Goal: Task Accomplishment & Management: Manage account settings

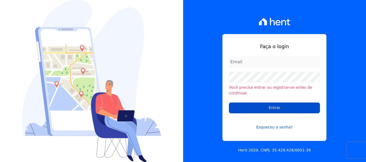
type input "[PERSON_NAME][EMAIL_ADDRESS][DOMAIN_NAME]"
click at [267, 107] on input "Entrar" at bounding box center [274, 108] width 91 height 11
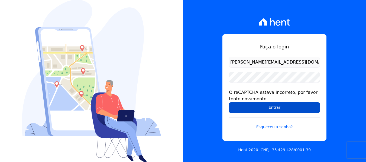
click at [296, 107] on input "Entrar" at bounding box center [274, 107] width 91 height 11
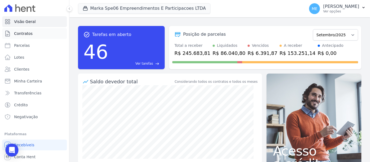
click at [26, 30] on link "Contratos" at bounding box center [34, 33] width 65 height 11
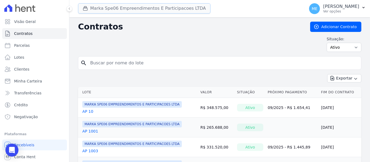
click at [105, 7] on button "Marka Spe06 Empreendimentos E Participacoes LTDA" at bounding box center [144, 8] width 132 height 10
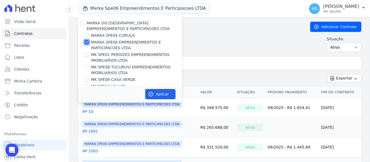
click at [86, 43] on input "MARKA SPE06 EMPREENDIMENTOS E PARTICIPACOES LTDA" at bounding box center [86, 42] width 4 height 4
checkbox input "false"
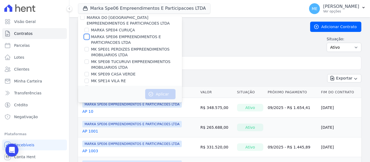
scroll to position [15, 0]
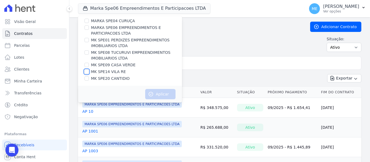
click at [88, 71] on input "MK SPE14 VILA RE" at bounding box center [86, 72] width 4 height 4
checkbox input "true"
click at [162, 96] on button "Aplicar" at bounding box center [160, 94] width 30 height 10
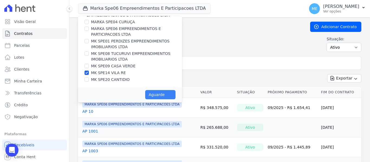
scroll to position [14, 0]
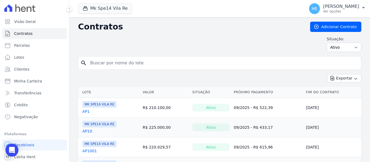
click at [166, 61] on input "search" at bounding box center [223, 63] width 272 height 11
click at [147, 61] on input "search" at bounding box center [223, 63] width 272 height 11
type input "205"
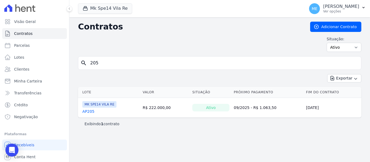
click at [89, 113] on link "AP205" at bounding box center [88, 111] width 12 height 5
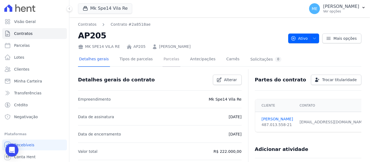
click at [167, 60] on link "Parcelas" at bounding box center [171, 60] width 18 height 14
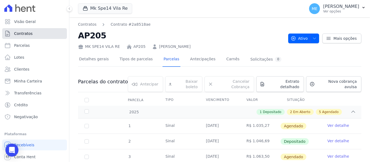
click at [26, 33] on span "Contratos" at bounding box center [23, 33] width 18 height 5
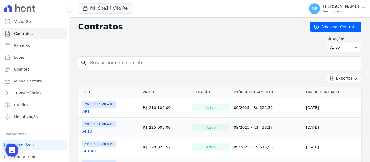
click at [126, 62] on input "search" at bounding box center [223, 63] width 272 height 11
type input "6007"
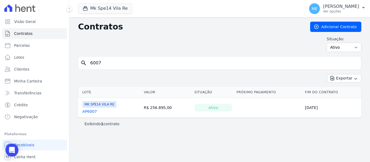
click at [89, 112] on link "AP6007" at bounding box center [89, 111] width 15 height 5
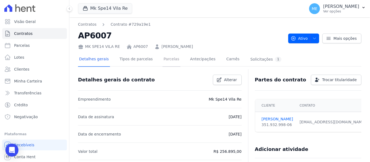
click at [164, 59] on link "Parcelas" at bounding box center [171, 60] width 18 height 14
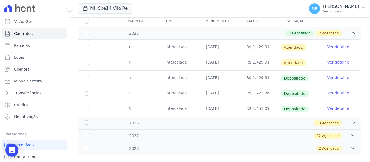
scroll to position [83, 0]
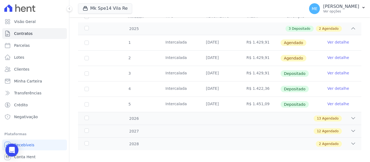
click at [330, 101] on link "Ver detalhe" at bounding box center [338, 103] width 22 height 5
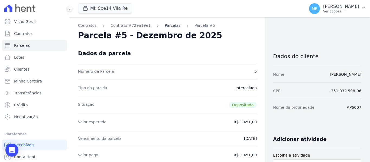
click at [165, 25] on link "Parcelas" at bounding box center [173, 26] width 16 height 6
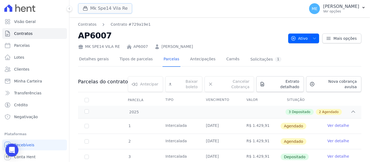
click at [100, 9] on button "Mk Spe14 Vila Re" at bounding box center [105, 8] width 54 height 10
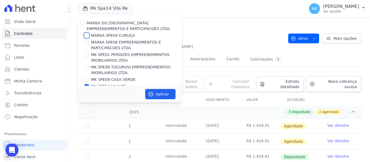
click at [88, 35] on input "MARKA SPE04 CURUÇA" at bounding box center [86, 35] width 4 height 4
checkbox input "true"
click at [86, 84] on div at bounding box center [86, 86] width 4 height 5
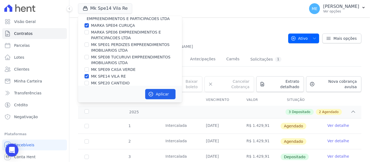
scroll to position [15, 0]
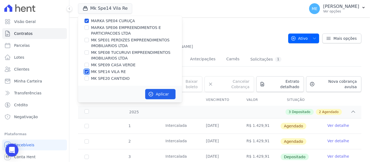
click at [86, 72] on input "MK SPE14 VILA RE" at bounding box center [86, 72] width 4 height 4
checkbox input "false"
click at [172, 93] on button "Aplicar" at bounding box center [160, 94] width 30 height 10
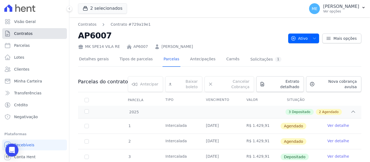
click at [32, 31] on link "Contratos" at bounding box center [34, 33] width 65 height 11
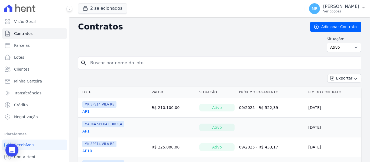
click at [124, 61] on input "search" at bounding box center [223, 63] width 272 height 11
type input "808"
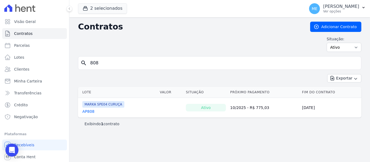
click at [90, 111] on link "AP808" at bounding box center [88, 111] width 12 height 5
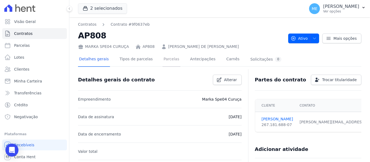
click at [163, 58] on link "Parcelas" at bounding box center [171, 60] width 18 height 14
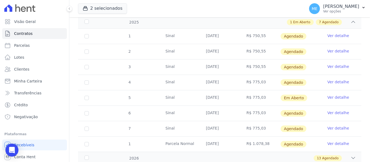
scroll to position [81, 0]
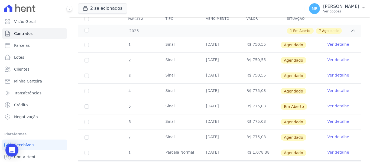
click at [335, 88] on link "Ver detalhe" at bounding box center [338, 90] width 22 height 5
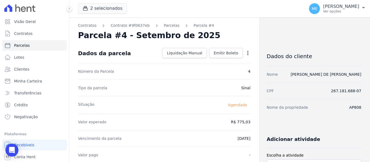
click at [245, 54] on icon "button" at bounding box center [247, 52] width 5 height 5
click at [216, 61] on link "Alterar" at bounding box center [225, 60] width 48 height 10
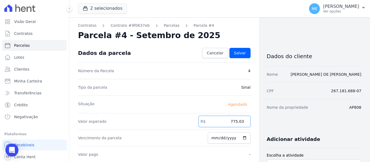
click at [240, 121] on input "775.03" at bounding box center [224, 121] width 52 height 11
type input "771.02"
click at [297, 94] on div "CPF 267.181.688-07" at bounding box center [314, 91] width 94 height 17
click at [236, 53] on span "Salvar" at bounding box center [240, 52] width 12 height 5
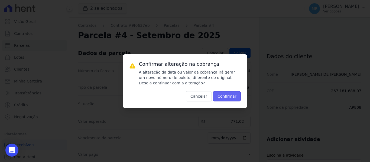
click at [233, 97] on button "Confirmar" at bounding box center [227, 96] width 28 height 10
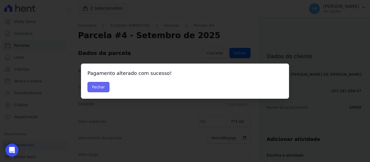
click at [103, 85] on button "Fechar" at bounding box center [98, 87] width 22 height 10
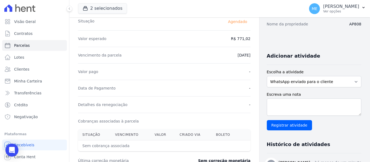
scroll to position [27, 0]
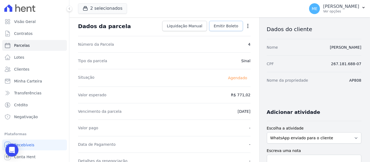
click at [226, 26] on span "Emitir Boleto" at bounding box center [226, 25] width 25 height 5
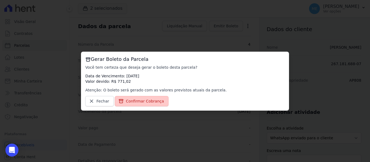
click at [155, 106] on link "Confirmar Cobrança" at bounding box center [142, 101] width 54 height 10
click at [154, 98] on link "Confirmar Cobrança" at bounding box center [142, 101] width 54 height 10
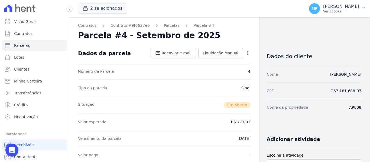
scroll to position [162, 0]
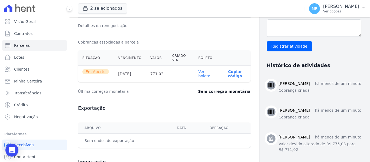
click at [198, 76] on link "Ver boleto" at bounding box center [204, 74] width 12 height 9
